Goal: Information Seeking & Learning: Check status

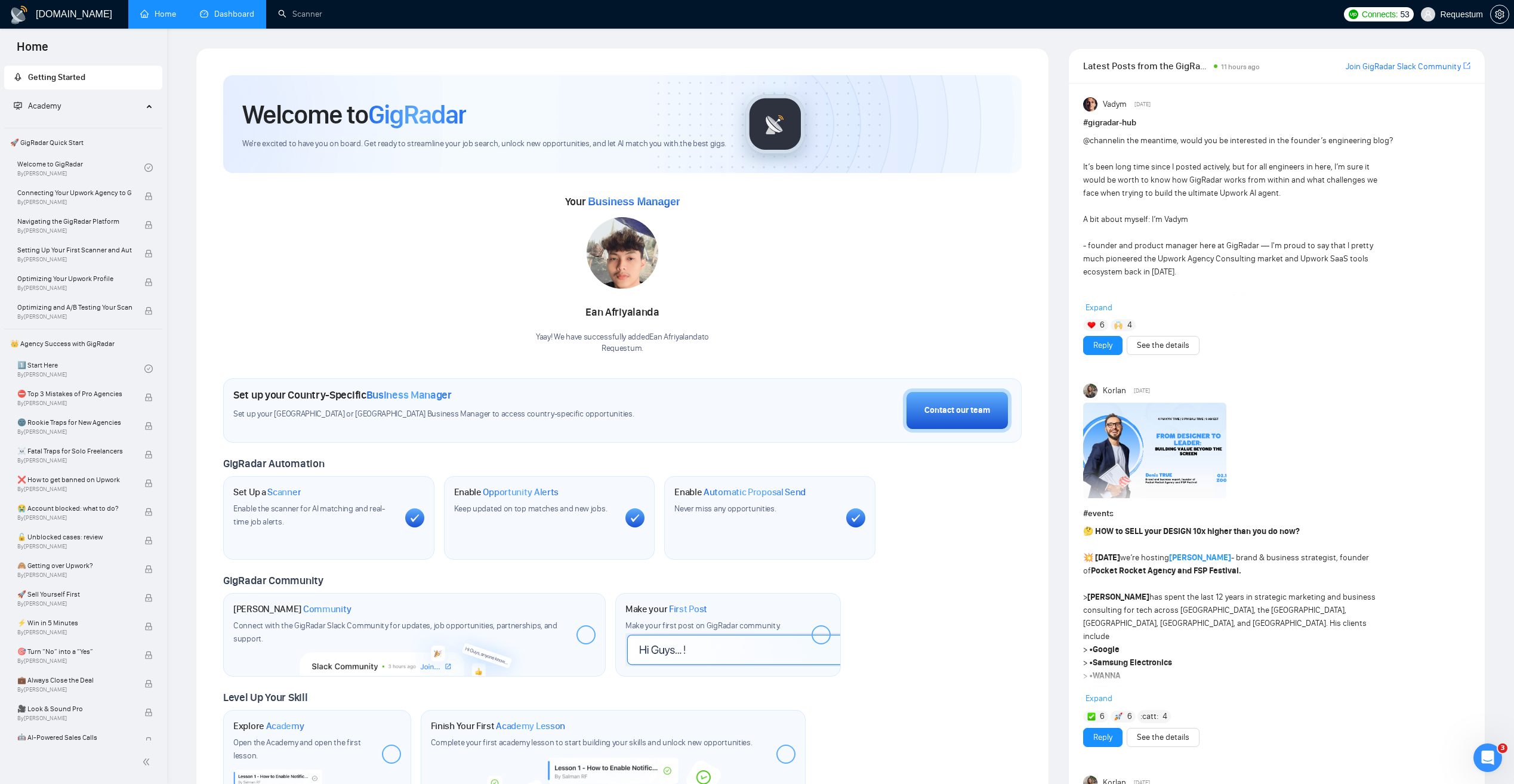
click at [227, 9] on link "Dashboard" at bounding box center [227, 14] width 54 height 10
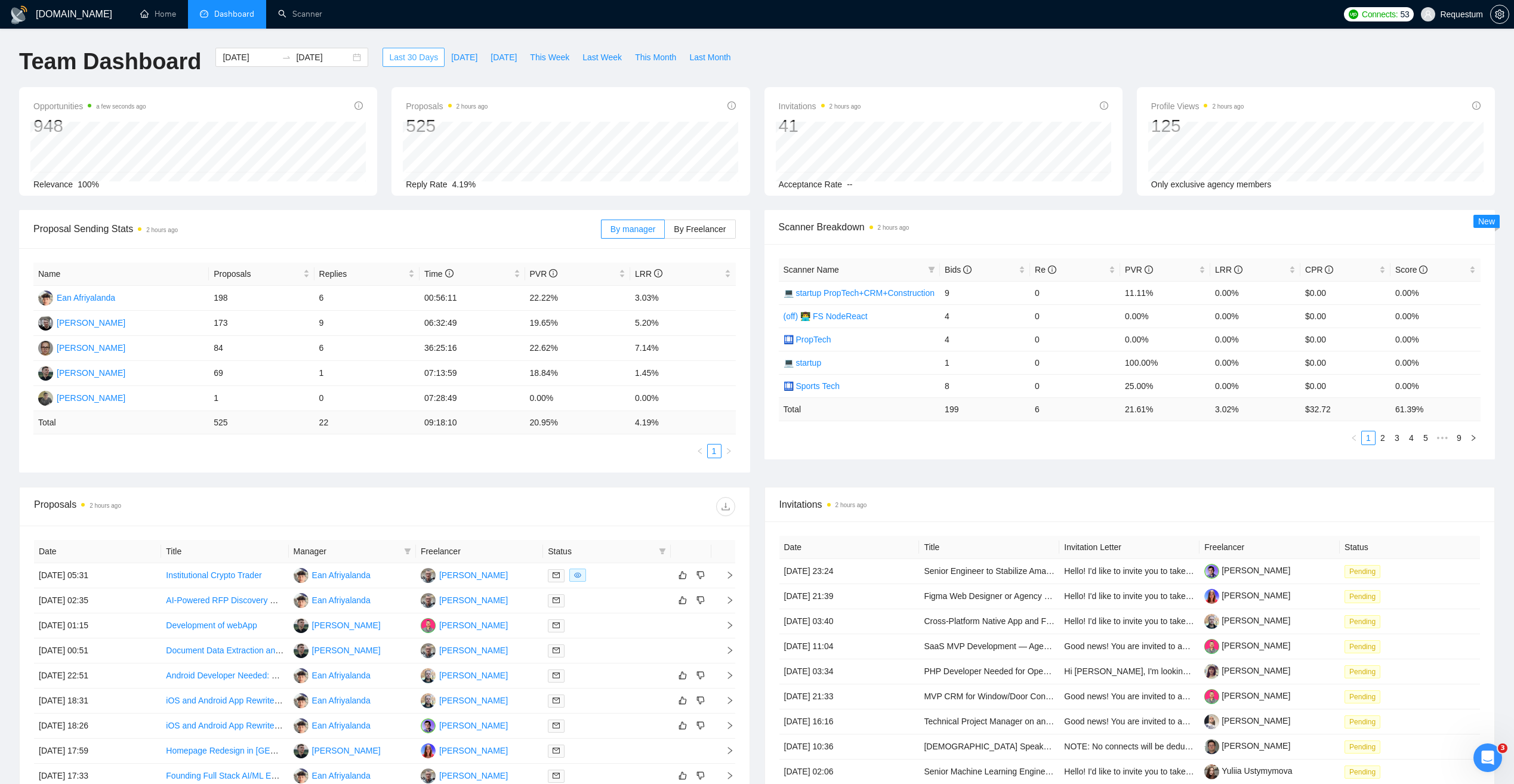
click at [405, 61] on span "Last 30 Days" at bounding box center [413, 57] width 49 height 13
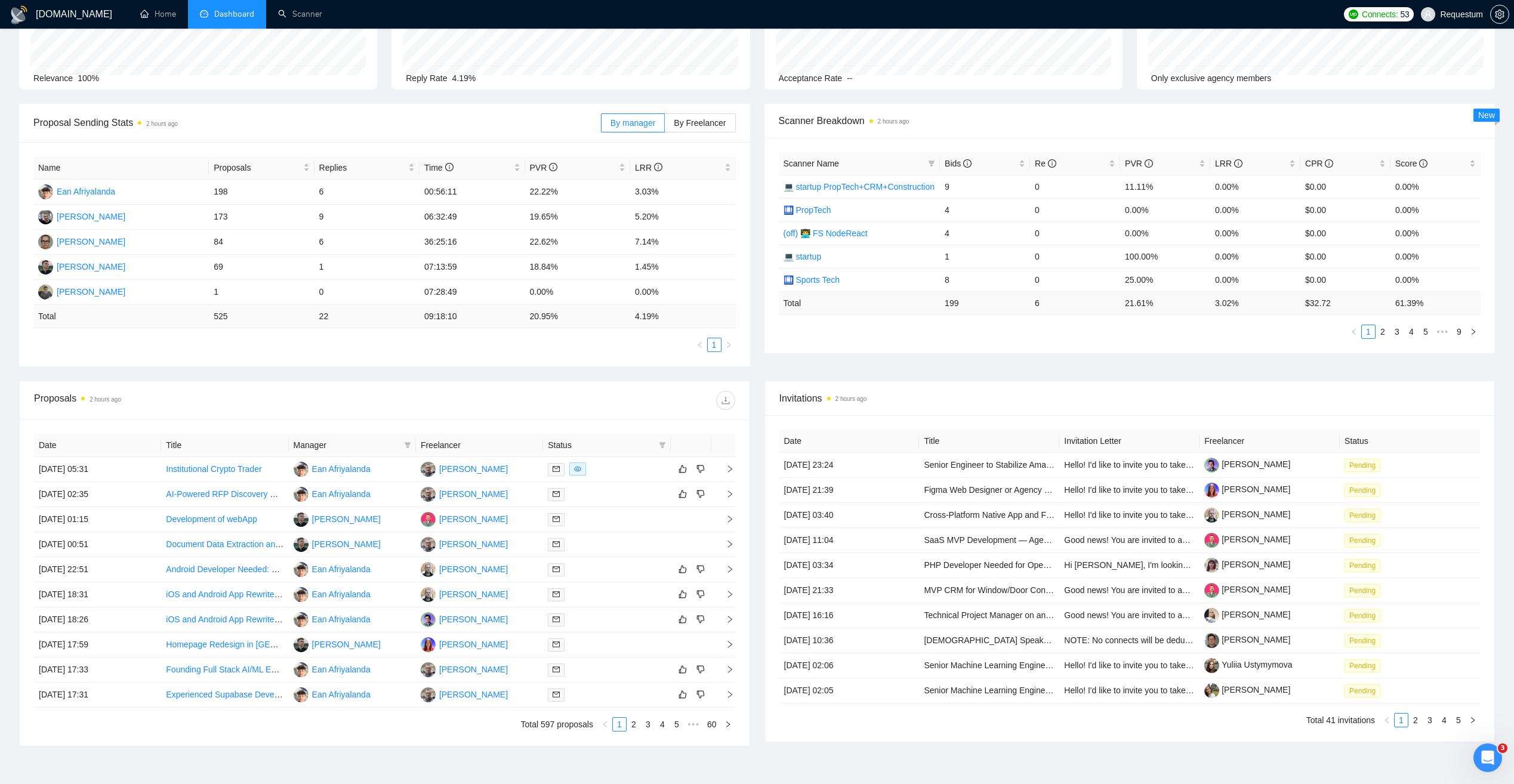
scroll to position [175, 0]
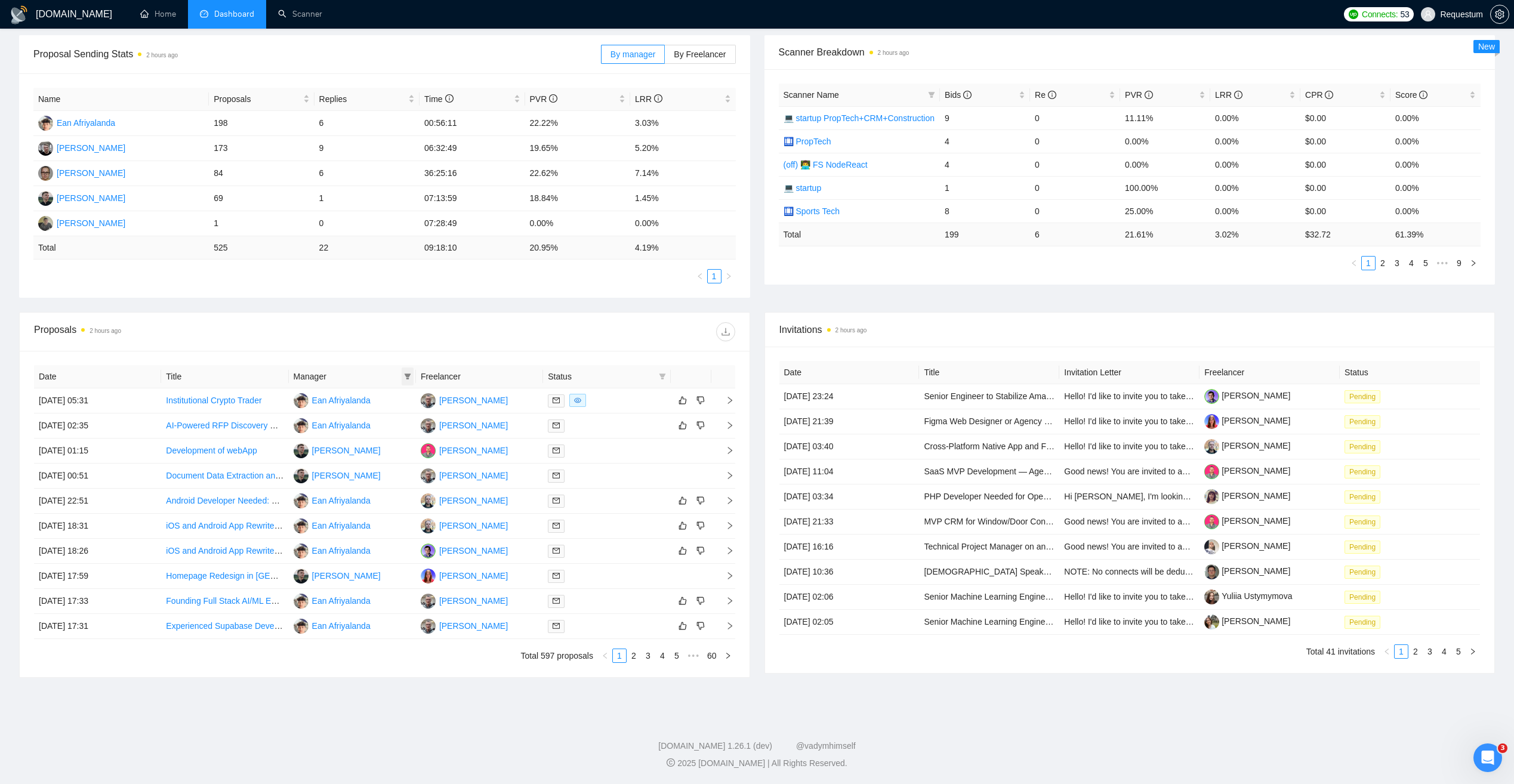
click at [409, 376] on icon "filter" at bounding box center [408, 376] width 6 height 6
click at [369, 496] on span "Andrii Savka" at bounding box center [371, 495] width 69 height 10
checkbox input "true"
click at [392, 339] on div at bounding box center [560, 332] width 350 height 19
click at [636, 657] on link "2" at bounding box center [637, 655] width 13 height 13
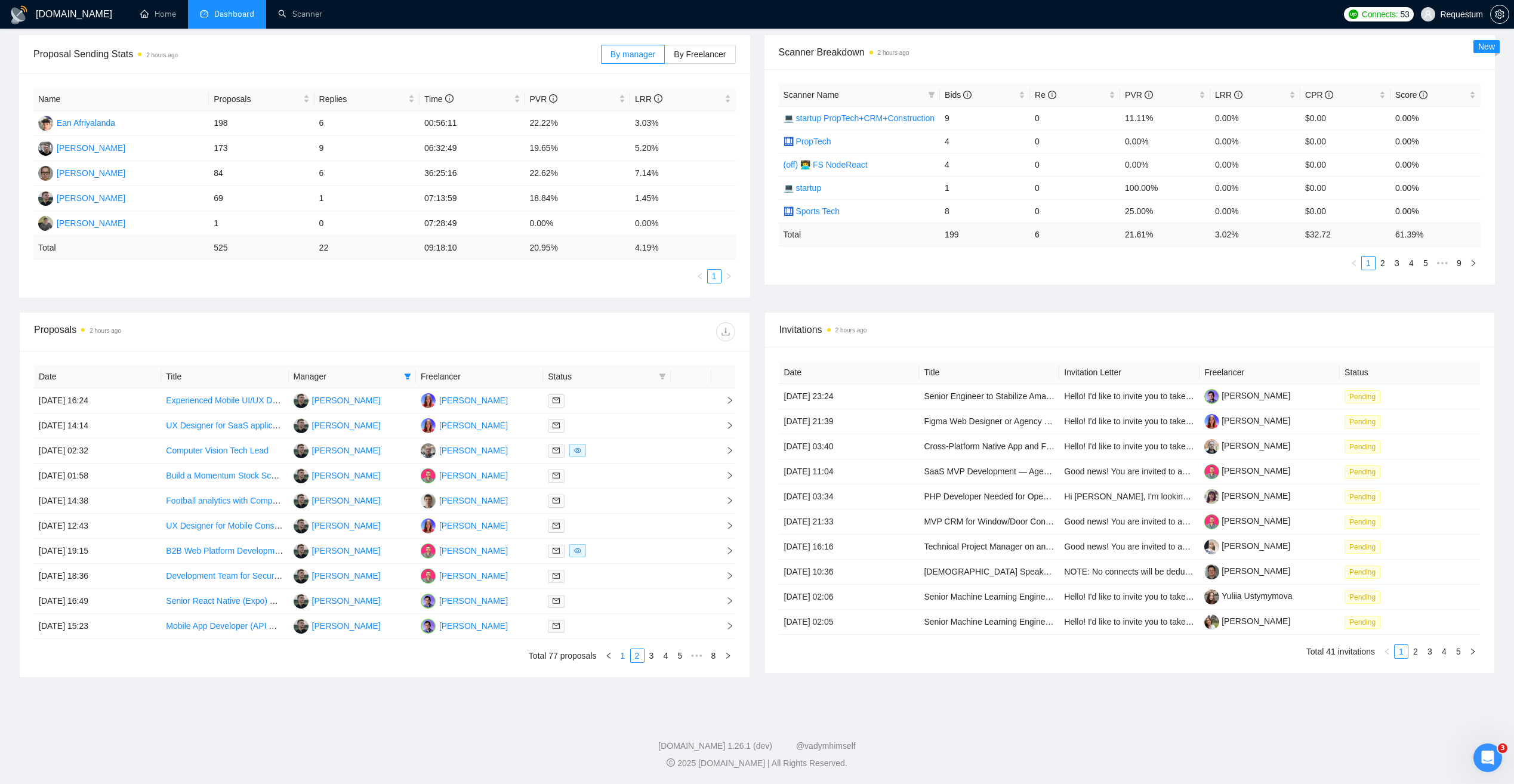
click at [624, 656] on link "1" at bounding box center [623, 655] width 13 height 13
click at [242, 402] on link "Development of webApp" at bounding box center [212, 400] width 91 height 10
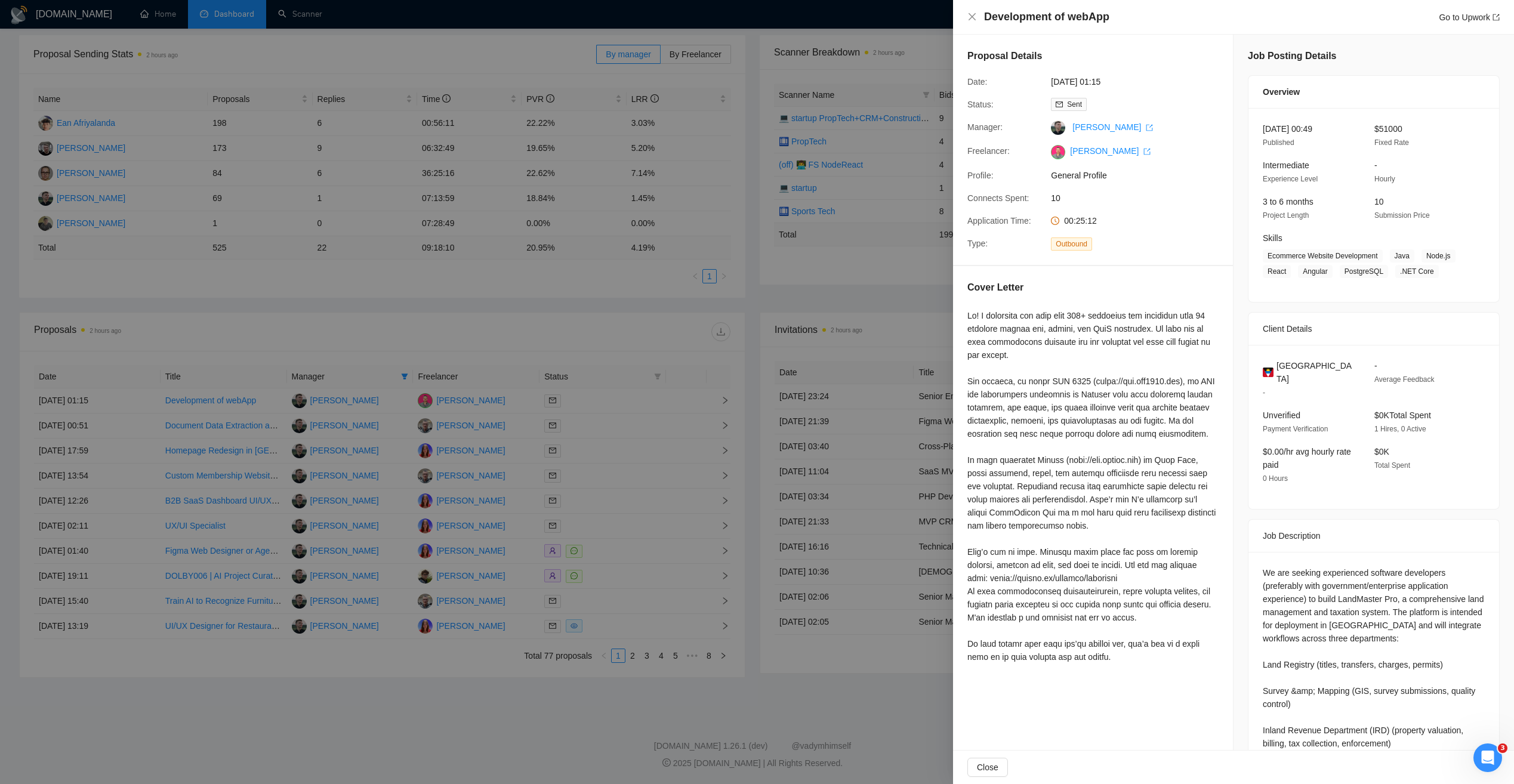
click at [575, 301] on div at bounding box center [757, 392] width 1514 height 784
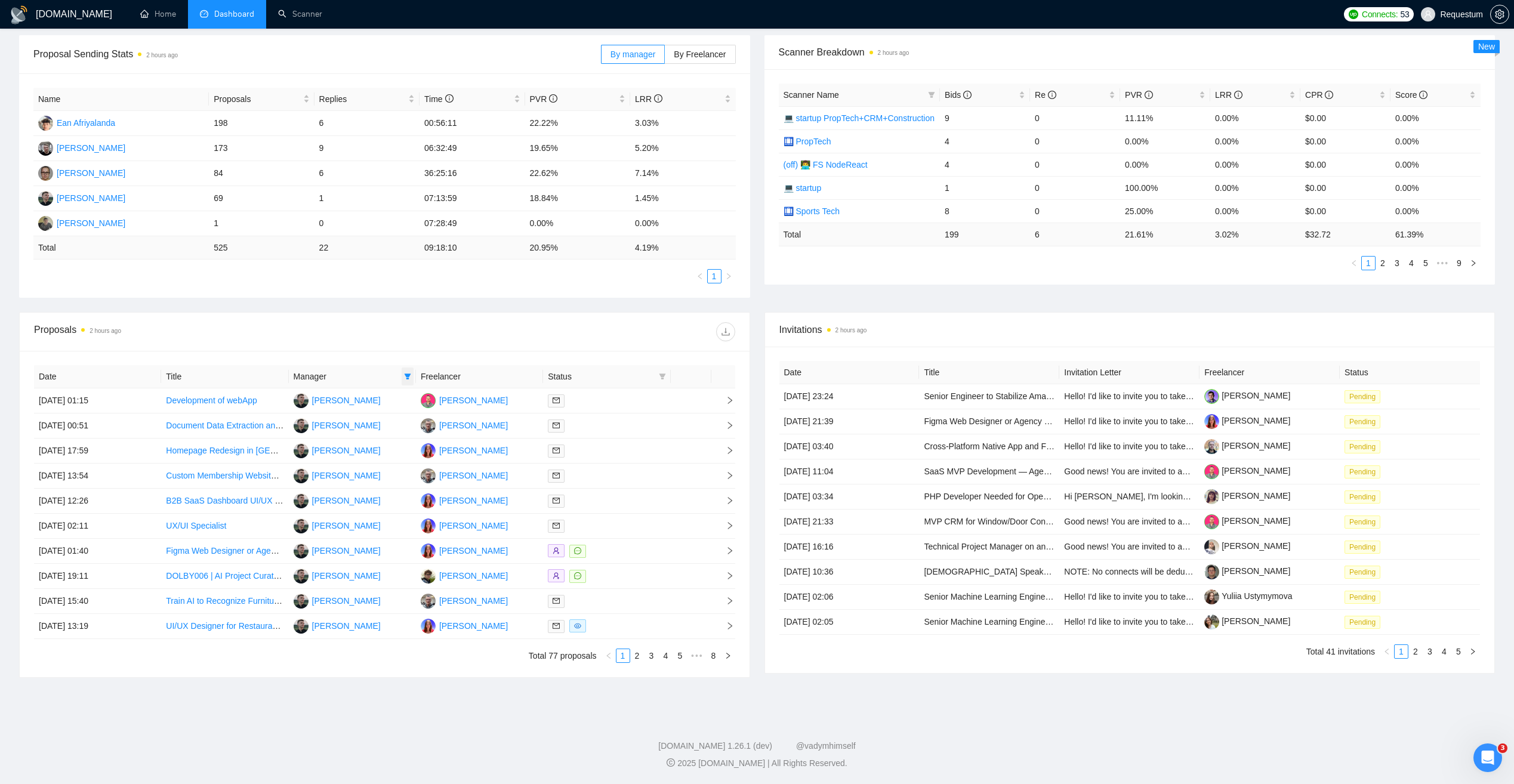
click at [404, 373] on icon "filter" at bounding box center [408, 376] width 7 height 7
click at [354, 510] on span "Andrii Savka" at bounding box center [371, 514] width 69 height 10
checkbox input "false"
click at [380, 422] on span "Inna Kolokolnikova" at bounding box center [371, 418] width 69 height 10
checkbox input "true"
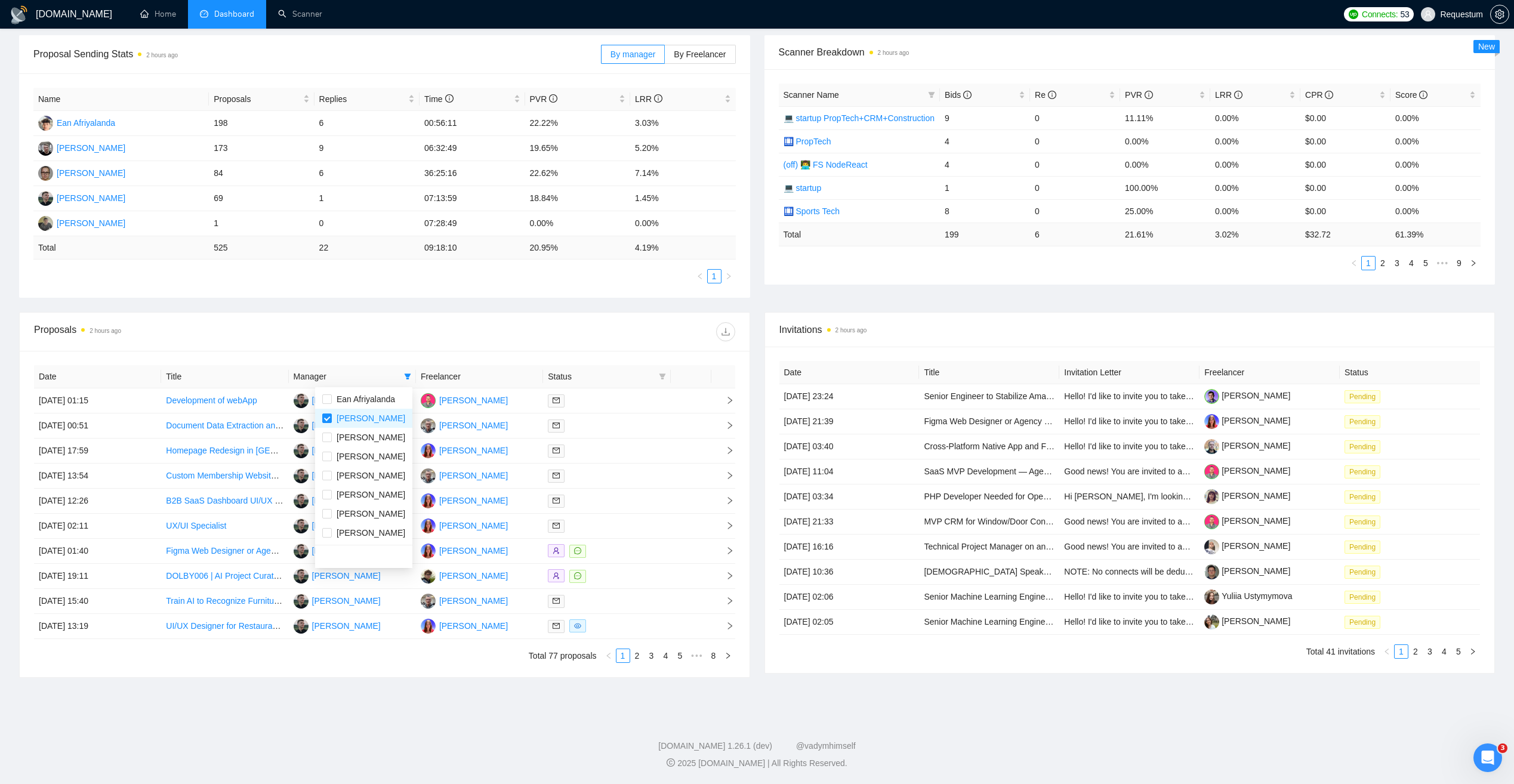
click at [373, 346] on div "Proposals 2 hours ago" at bounding box center [384, 332] width 701 height 38
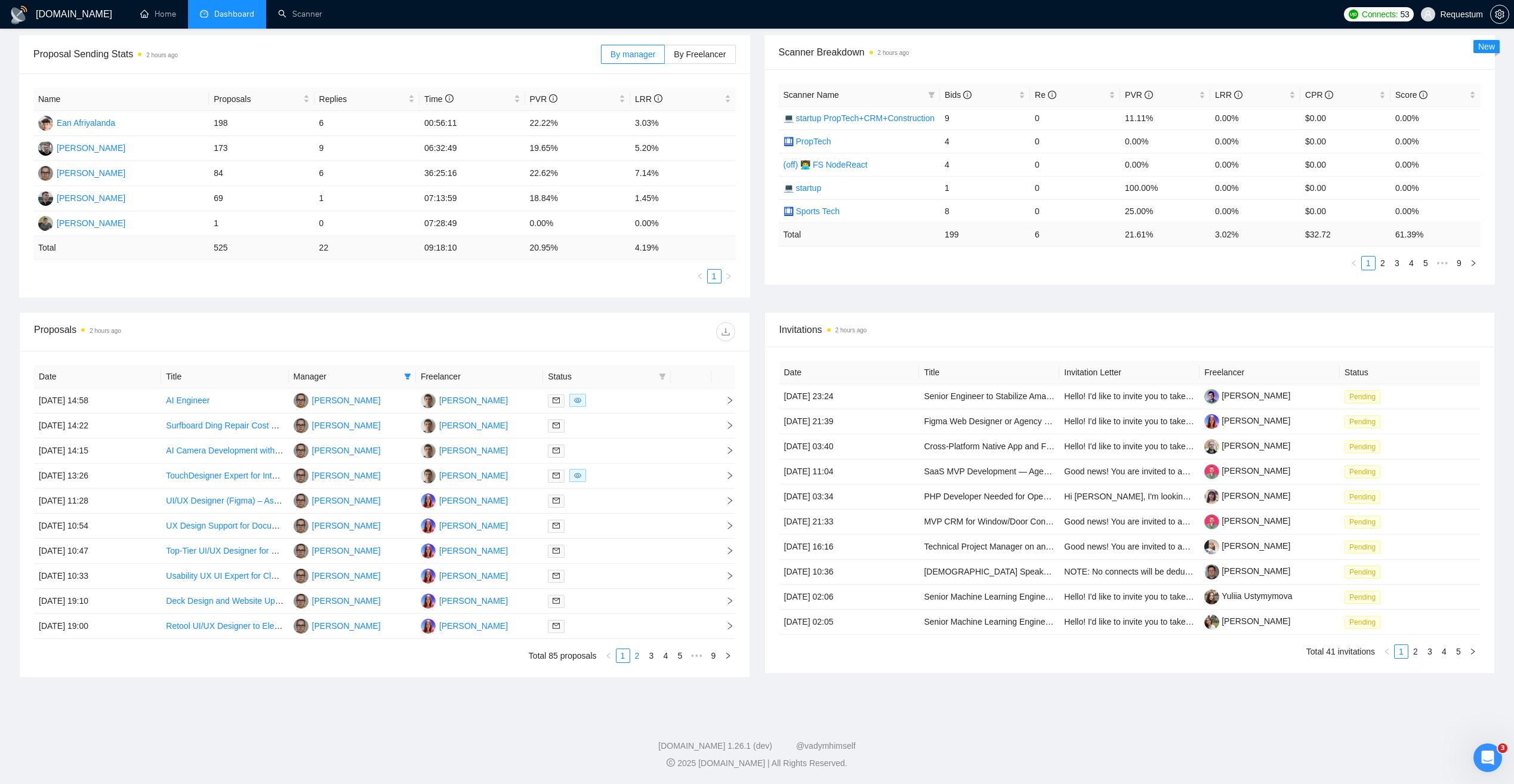
click at [638, 655] on link "2" at bounding box center [637, 655] width 13 height 13
click at [627, 659] on link "1" at bounding box center [623, 655] width 13 height 13
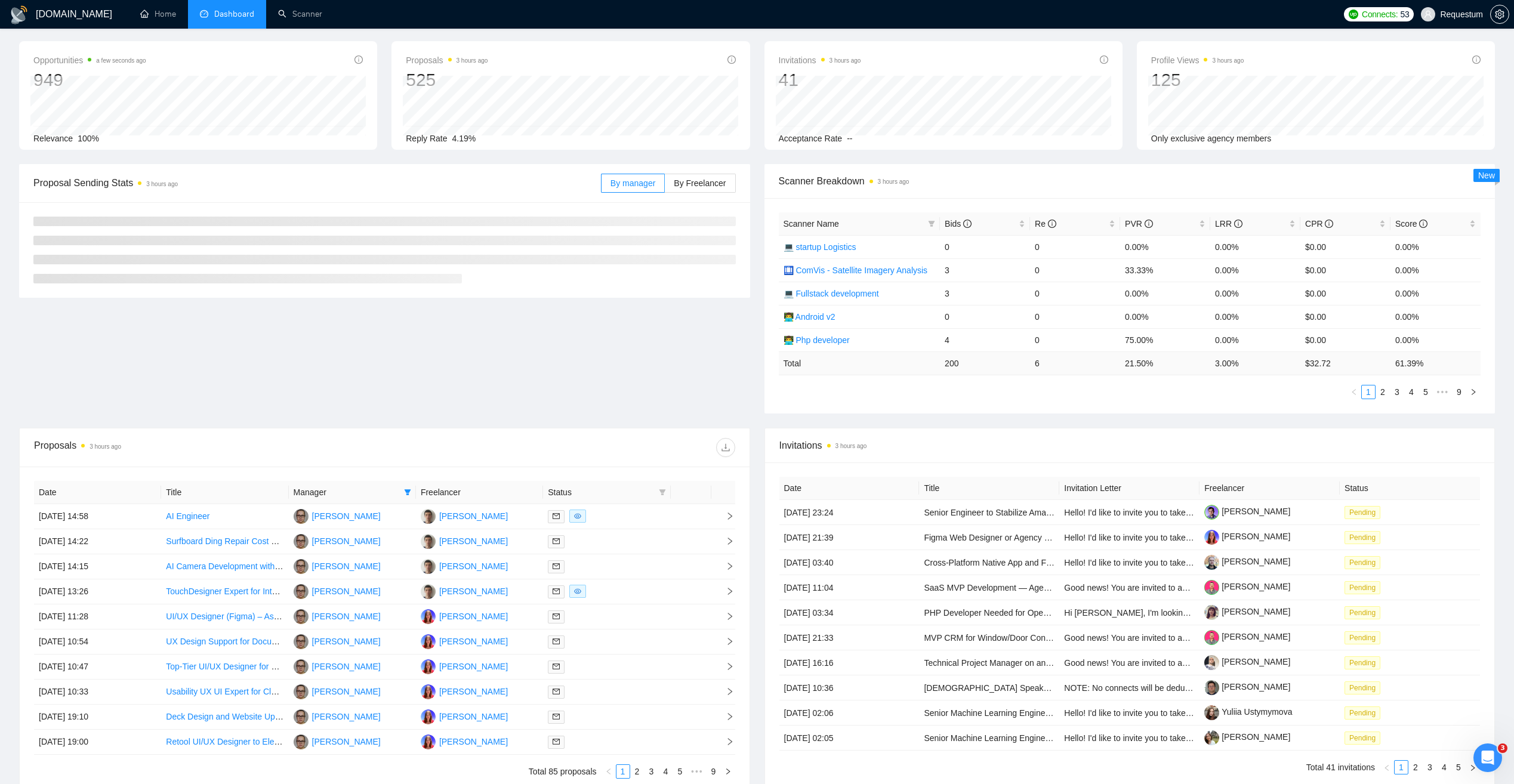
scroll to position [119, 0]
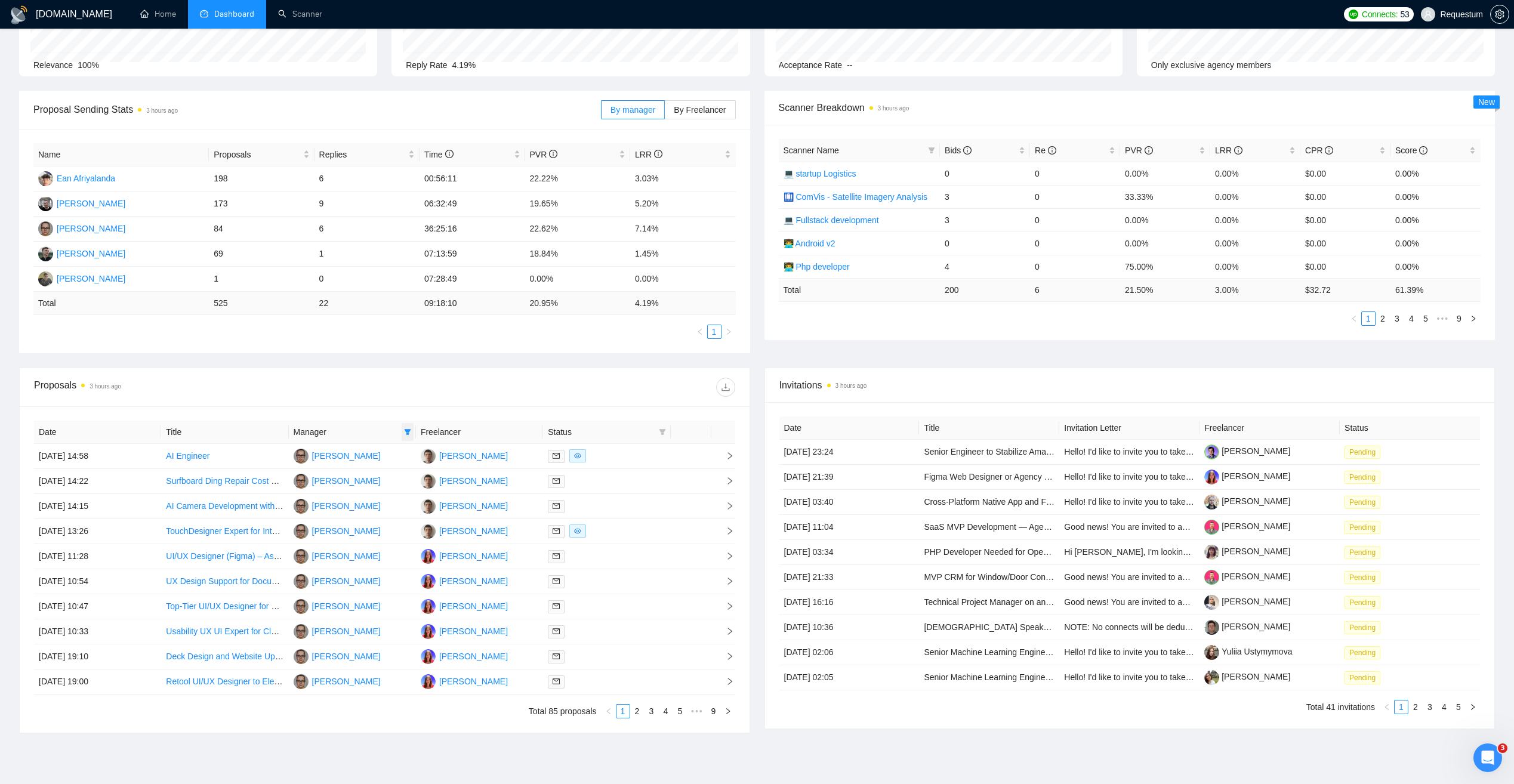
click at [409, 432] on icon "filter" at bounding box center [408, 432] width 6 height 6
click at [337, 473] on span "Inna Kolokolnikova" at bounding box center [371, 474] width 69 height 10
checkbox input "false"
click at [341, 405] on div "Proposals 3 hours ago" at bounding box center [384, 388] width 701 height 38
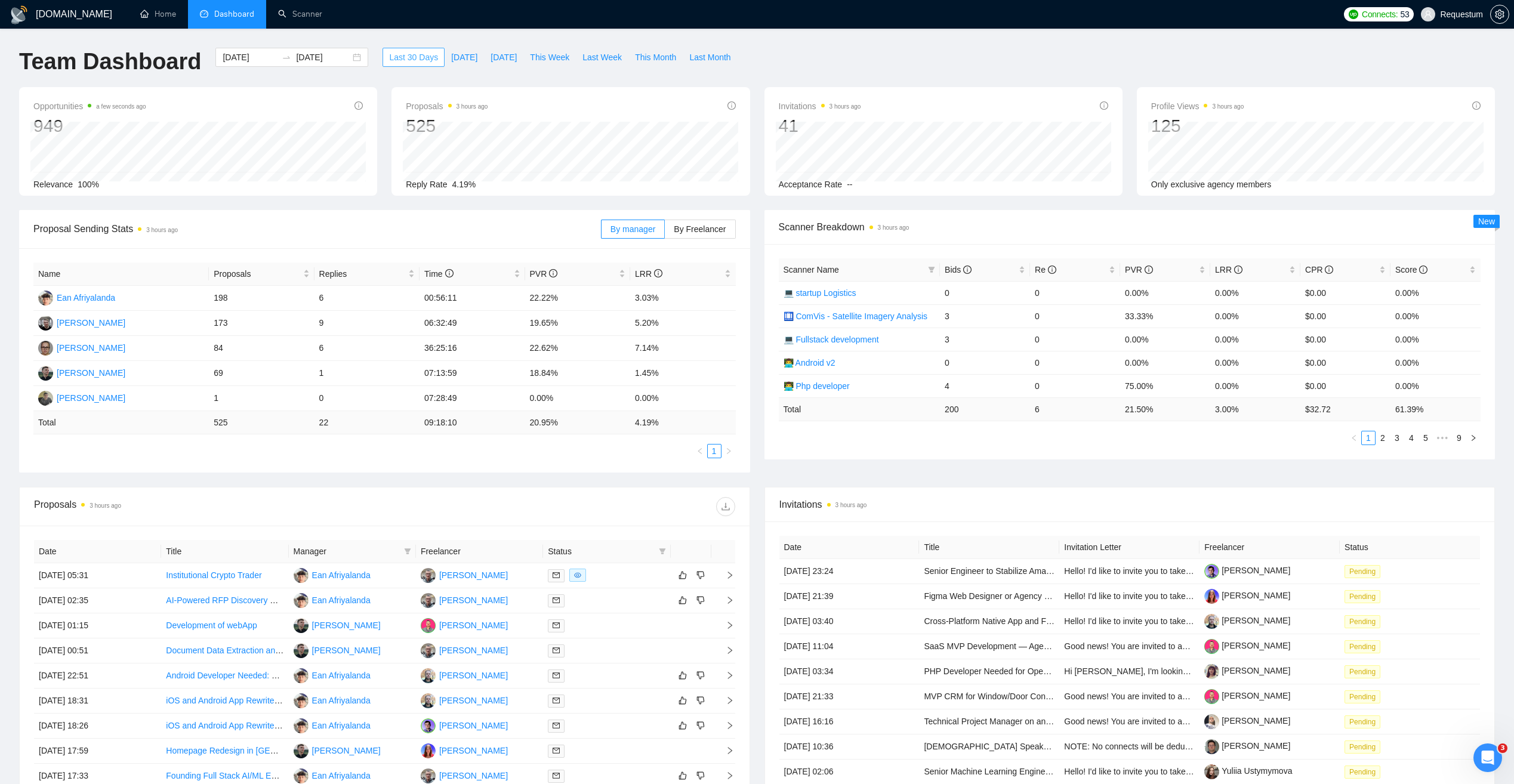
click at [398, 55] on span "Last 30 Days" at bounding box center [413, 57] width 49 height 13
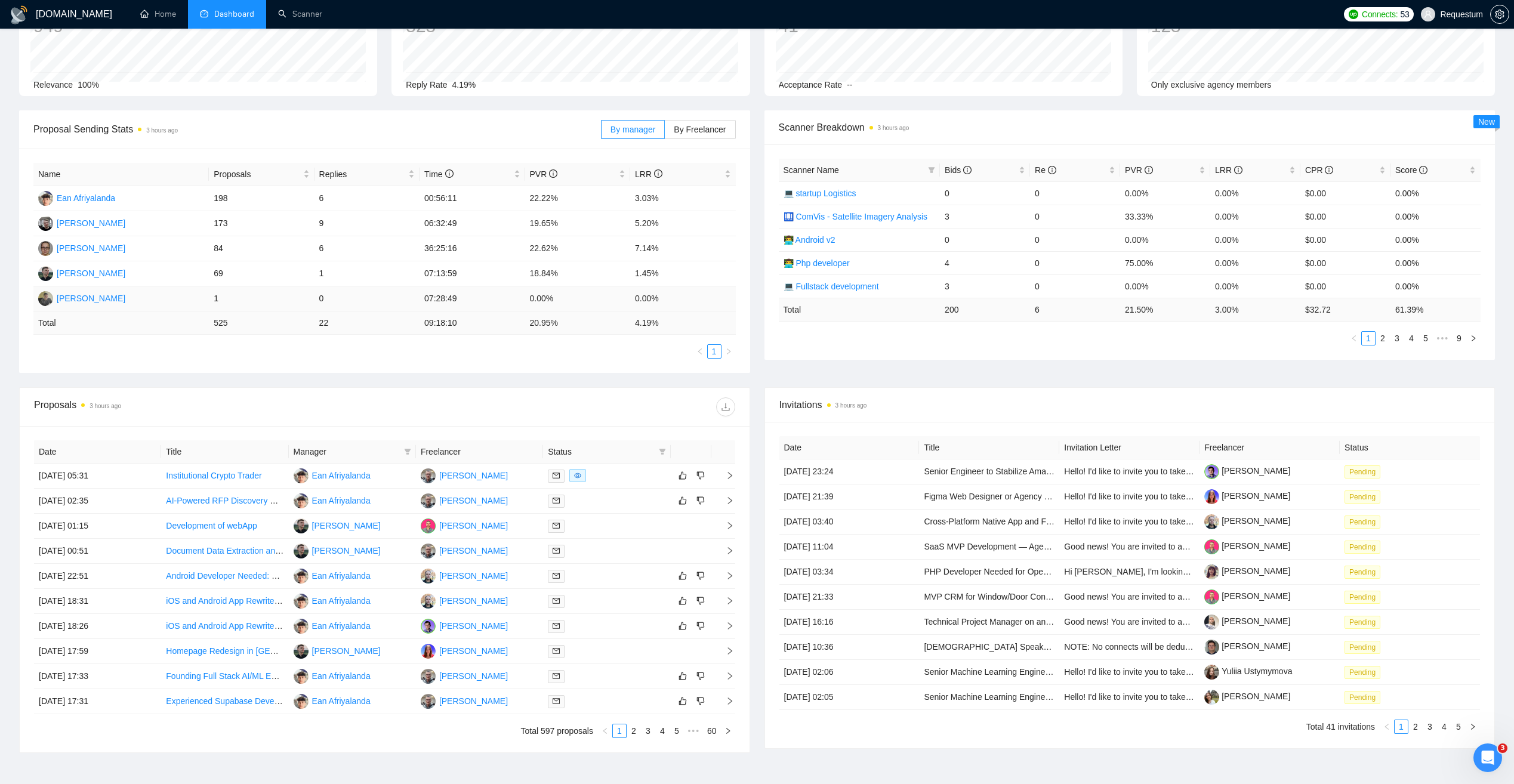
scroll to position [119, 0]
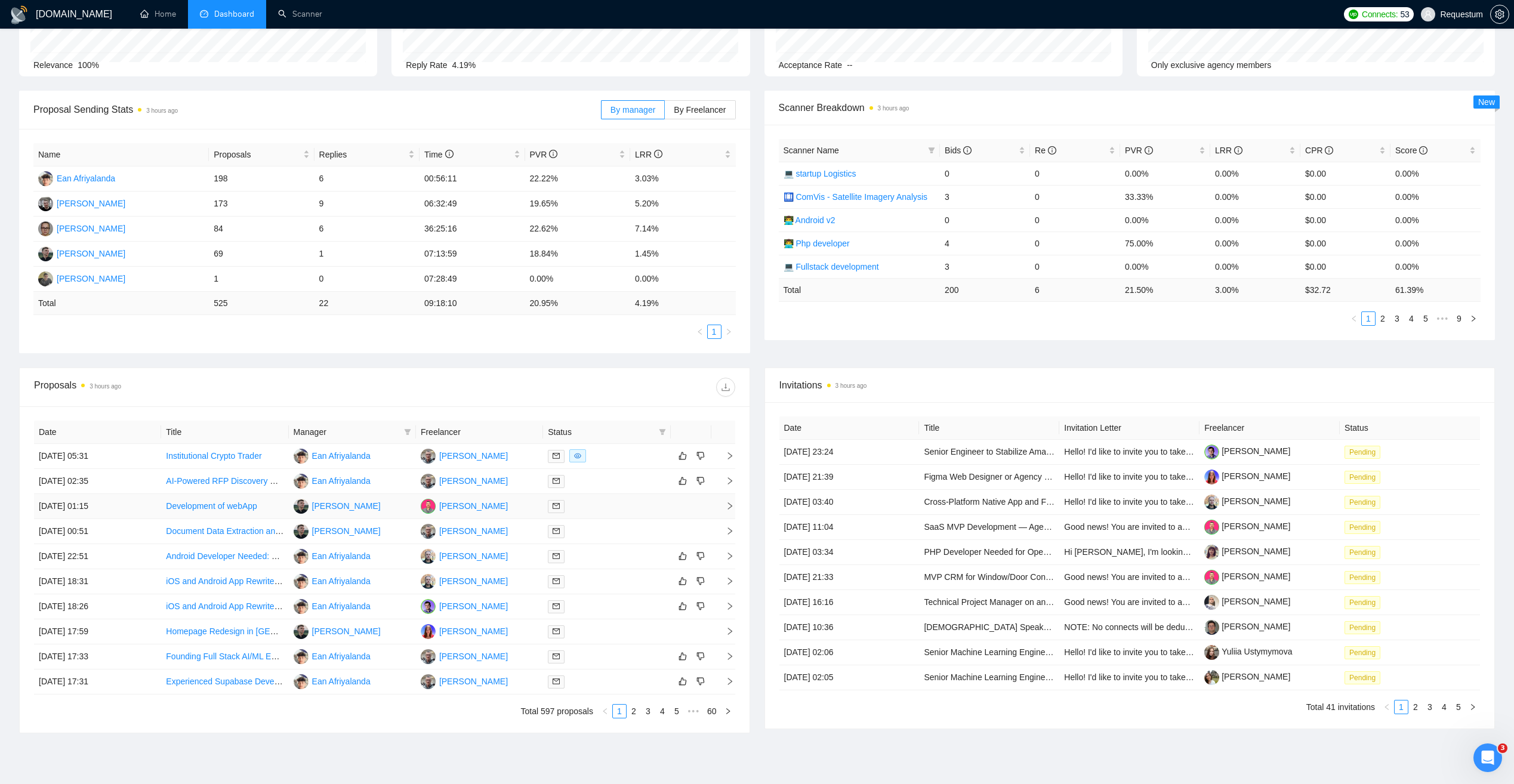
click at [600, 507] on div at bounding box center [606, 506] width 118 height 14
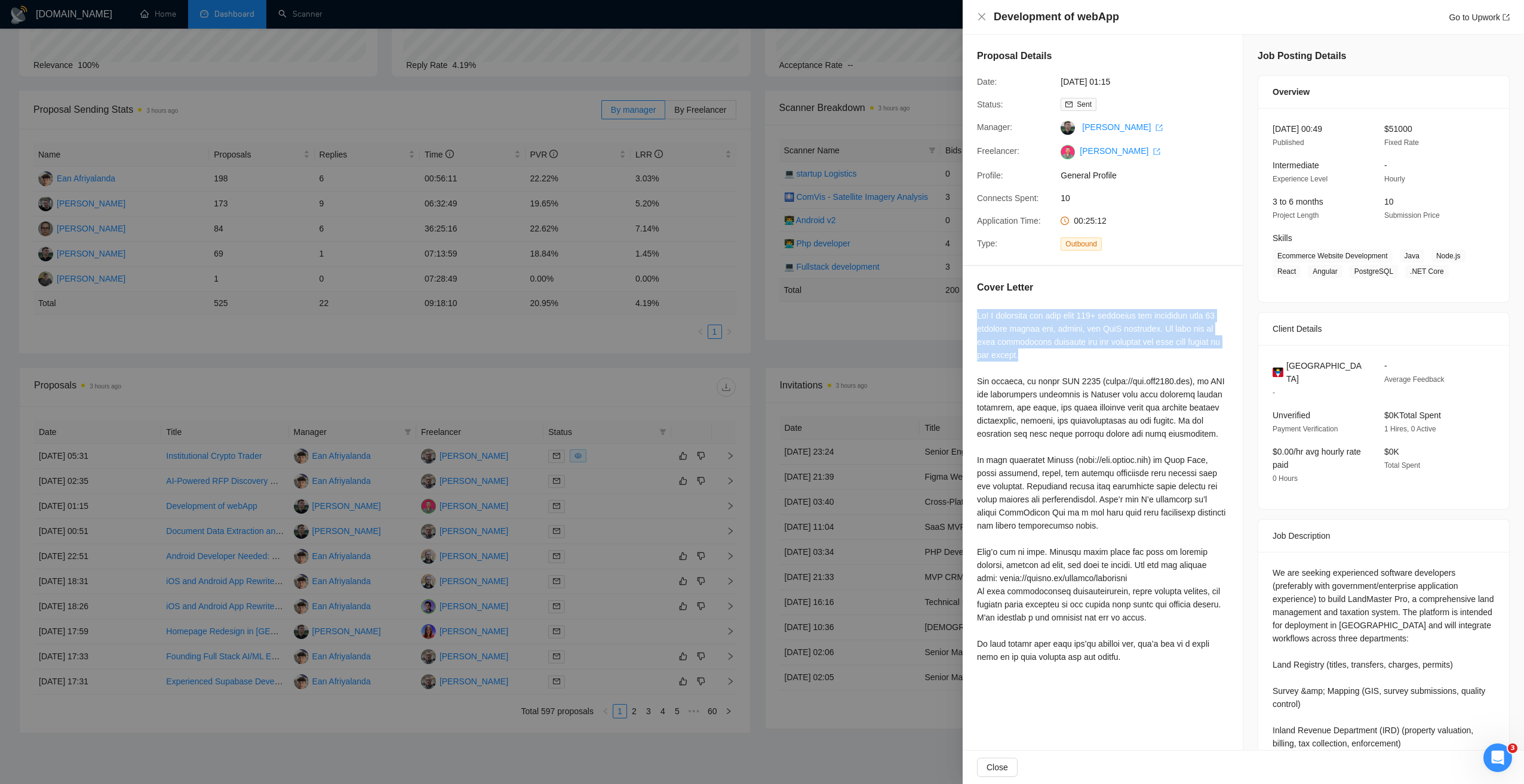
drag, startPoint x: 977, startPoint y: 313, endPoint x: 1168, endPoint y: 353, distance: 195.1
click at [1168, 353] on div at bounding box center [1103, 487] width 251 height 355
drag, startPoint x: 1168, startPoint y: 353, endPoint x: 1079, endPoint y: 368, distance: 90.3
click at [1052, 360] on div at bounding box center [1052, 360] width 0 height 0
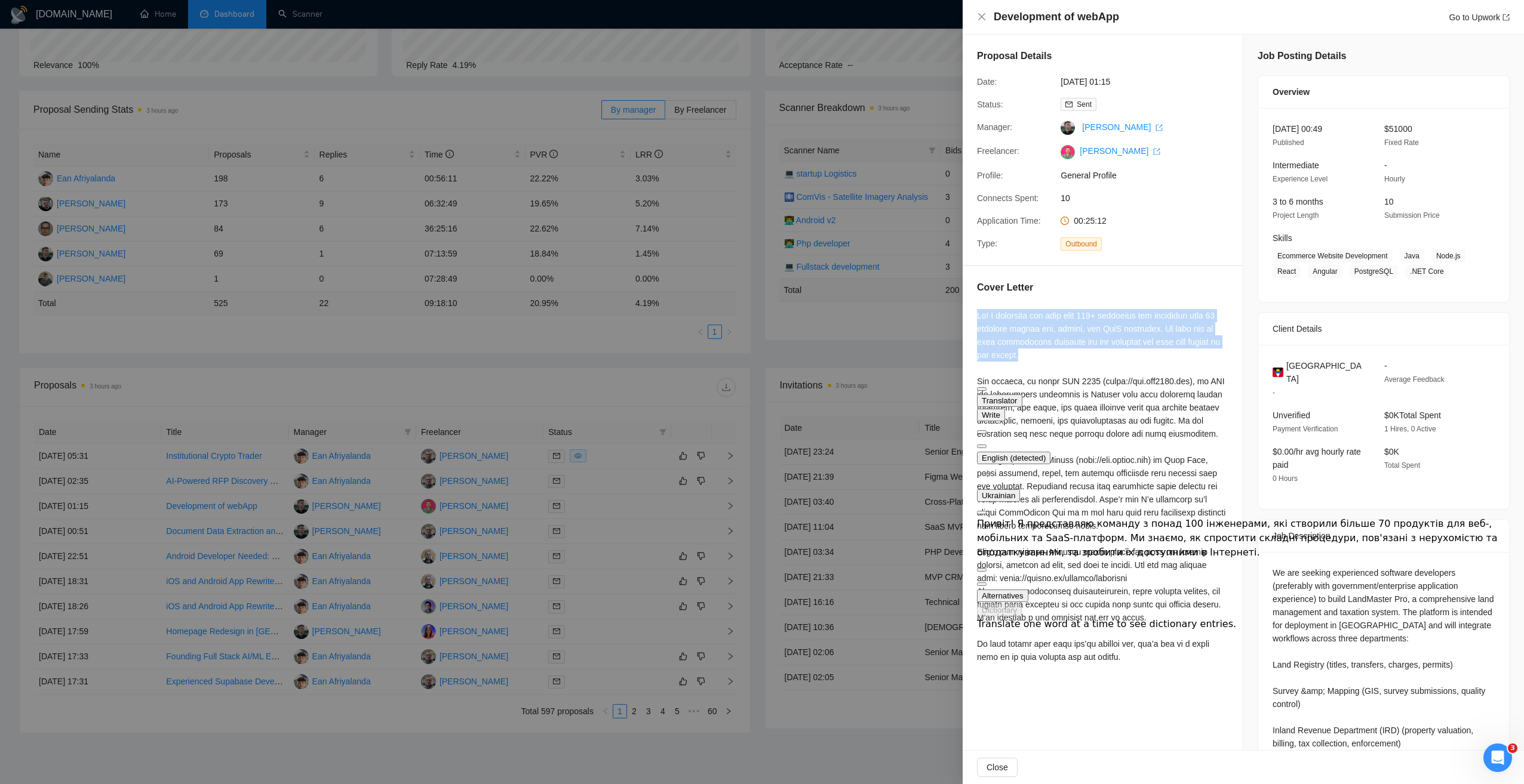
click at [1103, 325] on div at bounding box center [1103, 487] width 251 height 355
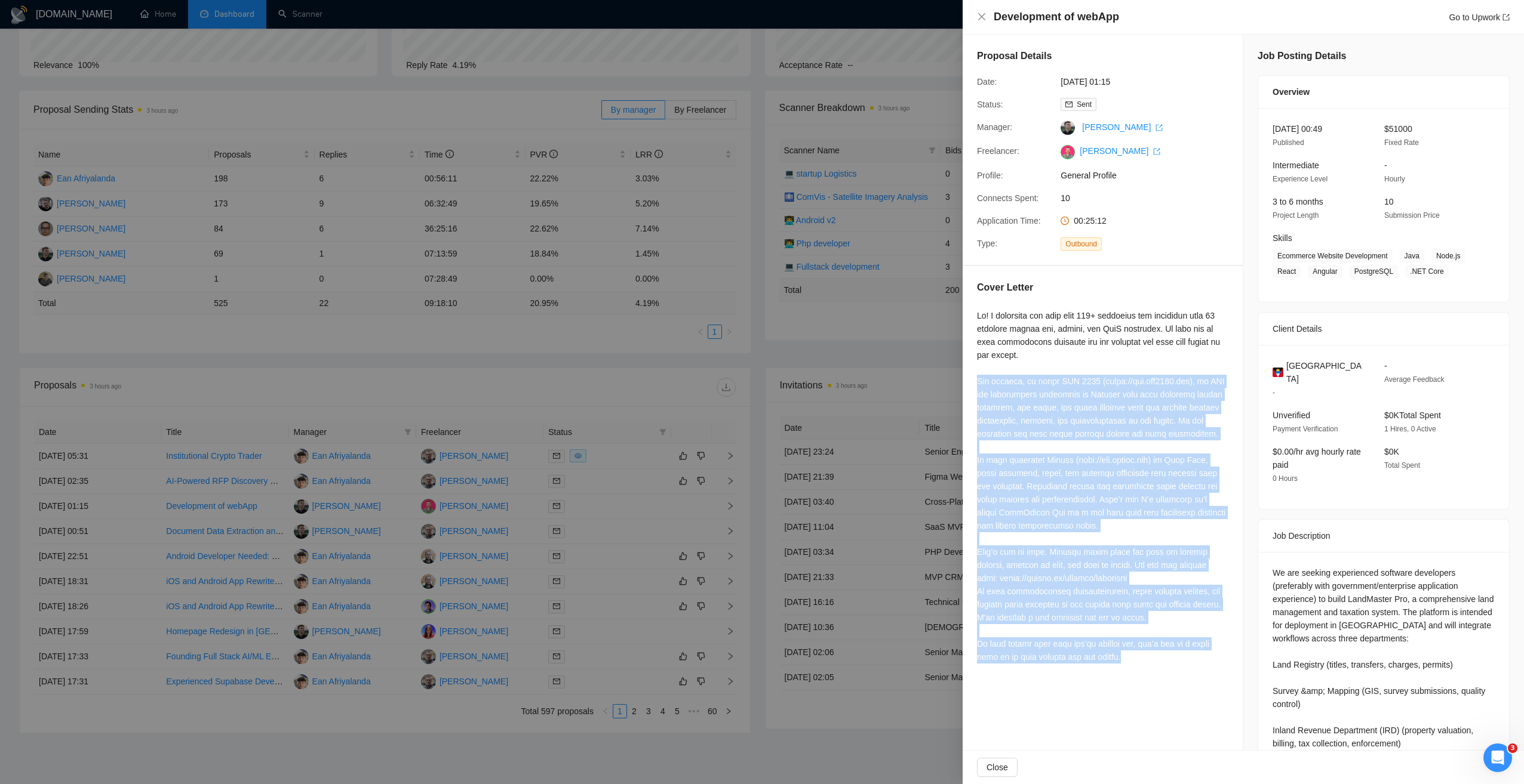
drag, startPoint x: 979, startPoint y: 381, endPoint x: 1102, endPoint y: 659, distance: 304.0
click at [1102, 659] on div "Cover Letter" at bounding box center [1103, 474] width 280 height 416
drag, startPoint x: 1102, startPoint y: 659, endPoint x: 1021, endPoint y: 563, distance: 125.6
click at [1021, 563] on div at bounding box center [1103, 487] width 251 height 355
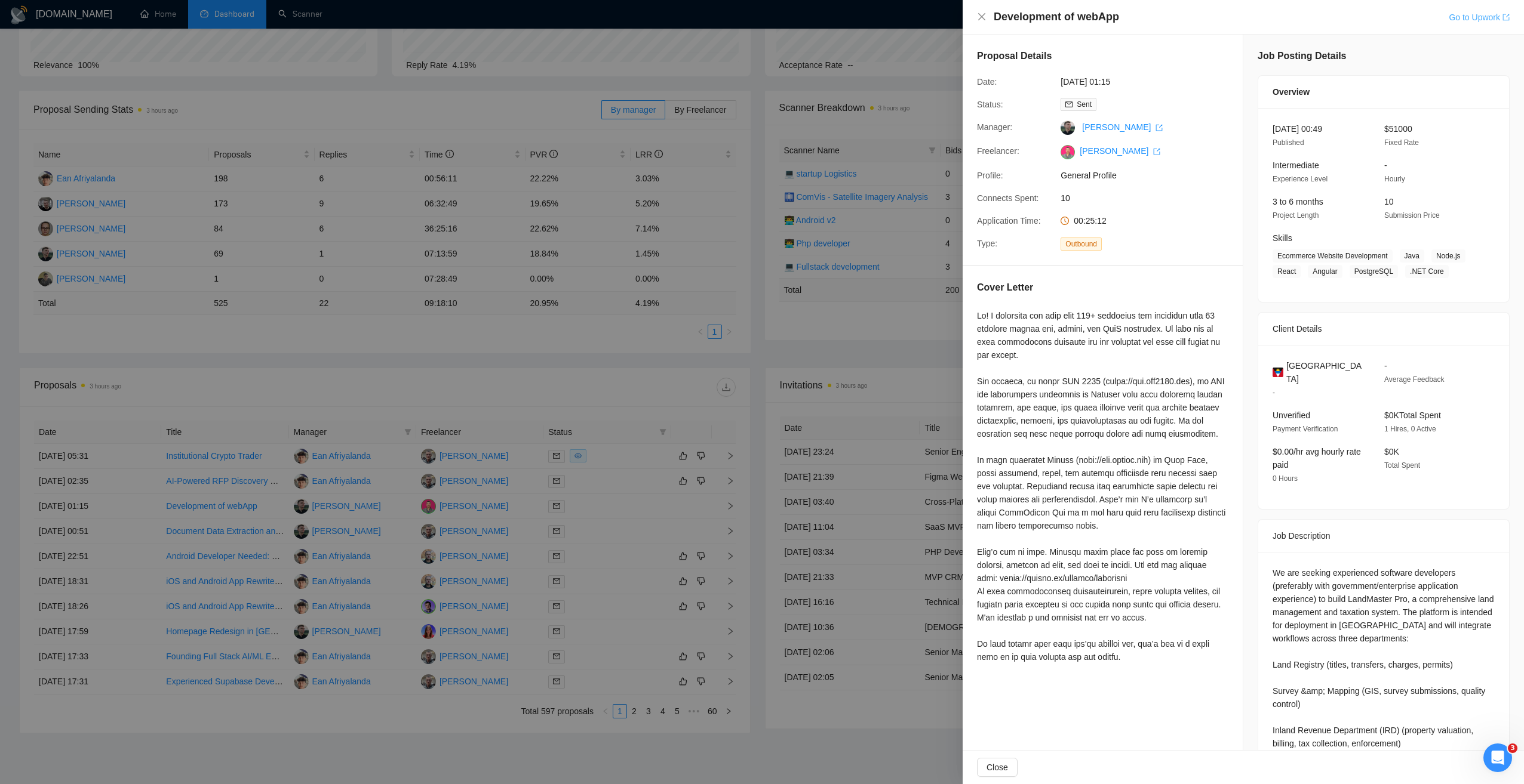
click at [1462, 13] on link "Go to Upwork" at bounding box center [1479, 18] width 61 height 10
click at [604, 333] on div at bounding box center [762, 392] width 1524 height 784
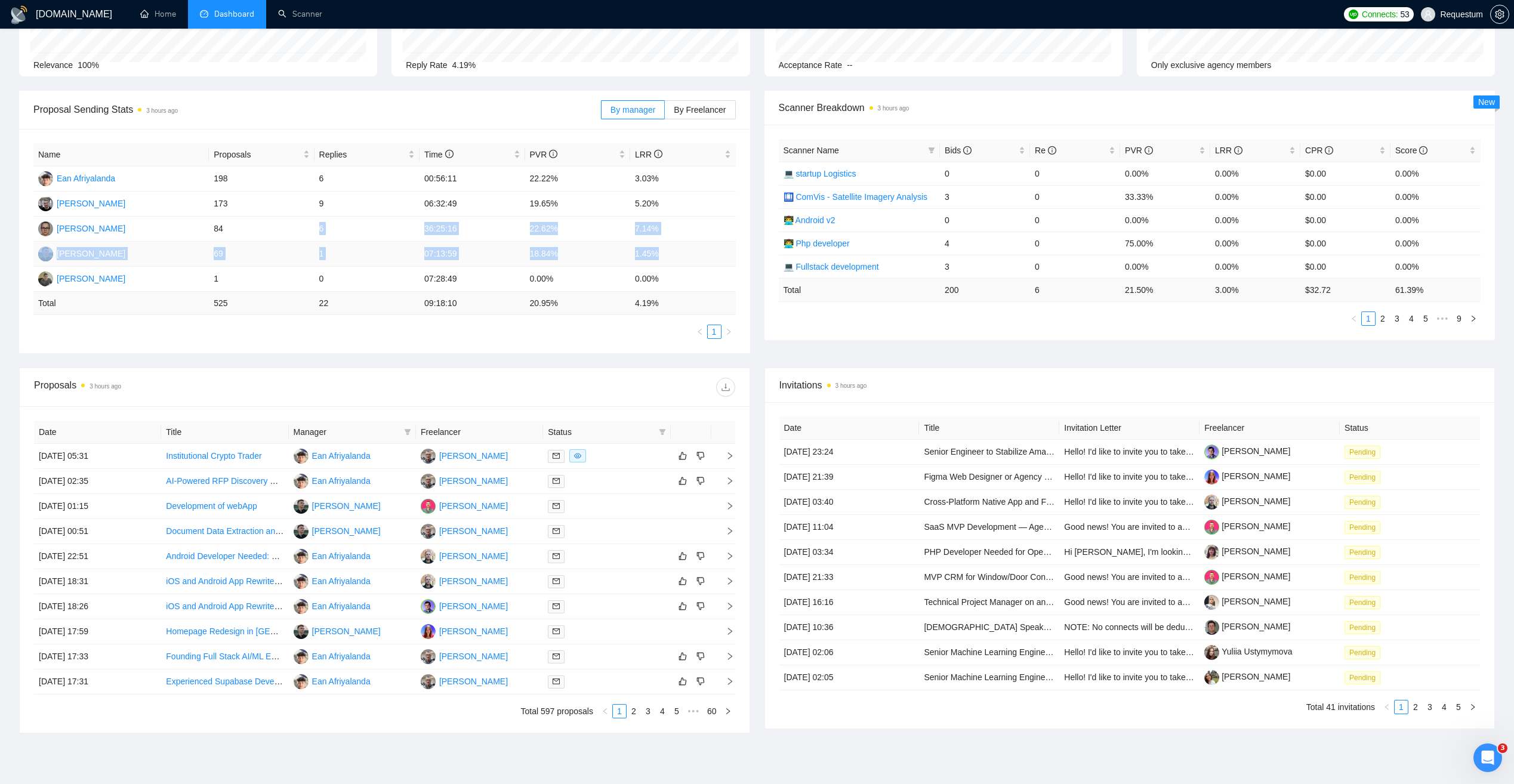
drag, startPoint x: 317, startPoint y: 228, endPoint x: 681, endPoint y: 253, distance: 364.9
click at [681, 253] on tbody "Ean Afriyalanda 198 6 00:56:11 22.22% 3.03% Vasiliy Litviakov 173 9 06:32:49 19…" at bounding box center [384, 229] width 703 height 125
drag, startPoint x: 681, startPoint y: 253, endPoint x: 583, endPoint y: 258, distance: 98.1
click at [583, 258] on td "18.84%" at bounding box center [577, 253] width 105 height 25
drag, startPoint x: 212, startPoint y: 253, endPoint x: 660, endPoint y: 258, distance: 448.0
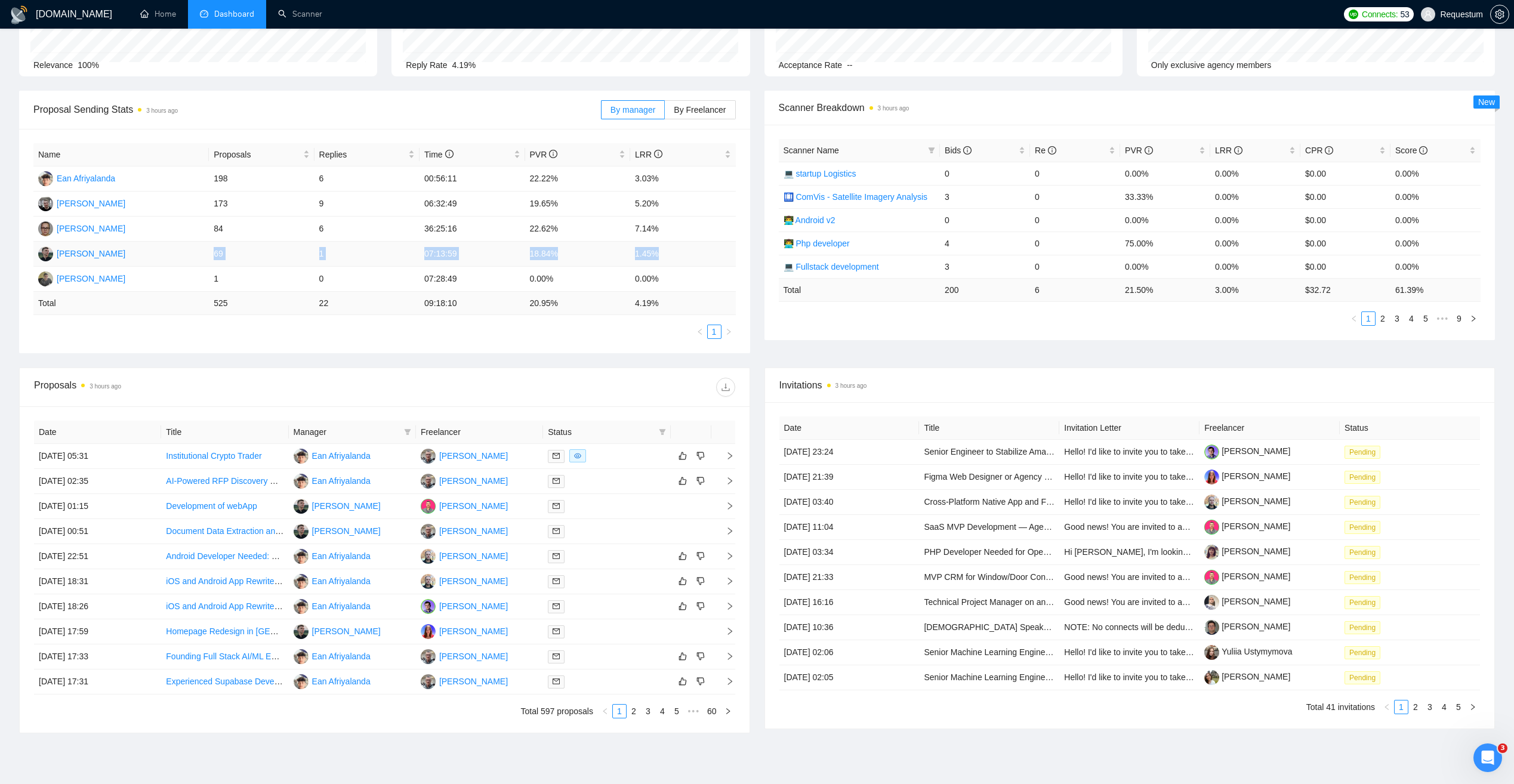
click at [660, 258] on tr "Andrii Savka 69 1 07:13:59 18.84% 1.45%" at bounding box center [384, 253] width 703 height 25
click at [460, 350] on div "Name Proposals Replies Time PVR LRR Ean Afriyalanda 198 6 00:56:11 22.22% 3.03%…" at bounding box center [384, 241] width 731 height 225
drag, startPoint x: 197, startPoint y: 251, endPoint x: 674, endPoint y: 256, distance: 477.0
click at [674, 256] on tr "Andrii Savka 69 1 07:13:59 18.84% 1.45%" at bounding box center [384, 253] width 703 height 25
drag, startPoint x: 674, startPoint y: 256, endPoint x: 609, endPoint y: 256, distance: 65.0
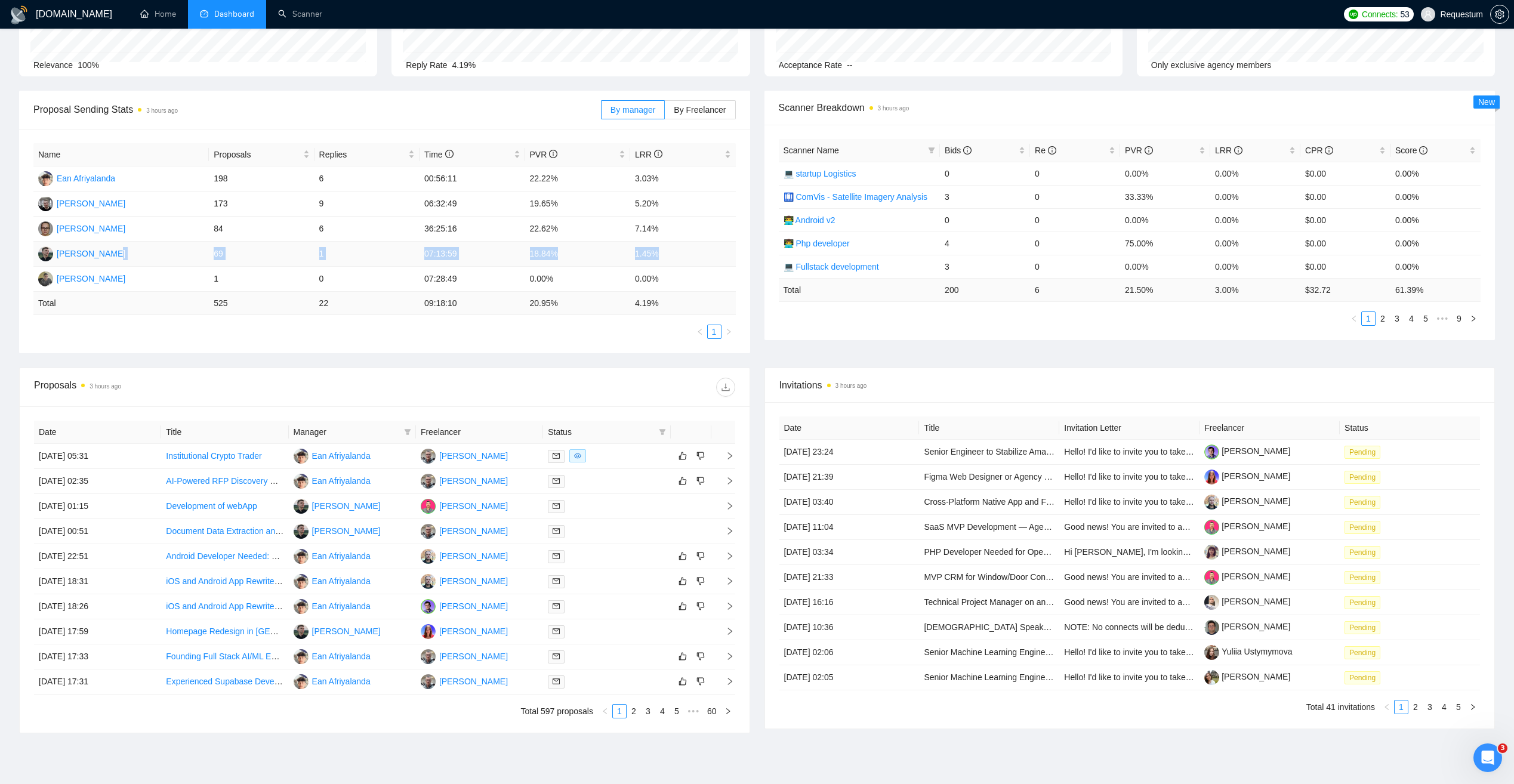
click at [609, 256] on td "18.84%" at bounding box center [577, 253] width 105 height 25
